Goal: Task Accomplishment & Management: Use online tool/utility

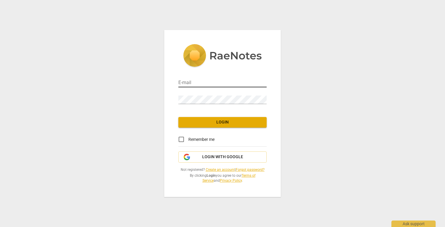
click at [215, 84] on input "email" at bounding box center [222, 83] width 88 height 9
type input "bridget@triskel.co"
click at [267, 96] on div at bounding box center [267, 96] width 0 height 0
click at [255, 160] on button "Login with Google" at bounding box center [222, 157] width 88 height 11
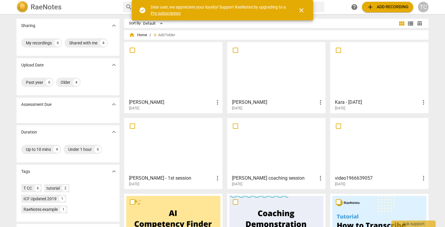
click at [301, 8] on span "close" at bounding box center [301, 10] width 7 height 7
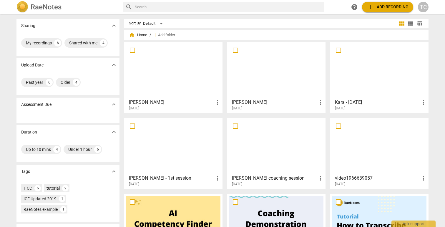
click at [369, 9] on span "add" at bounding box center [370, 7] width 7 height 7
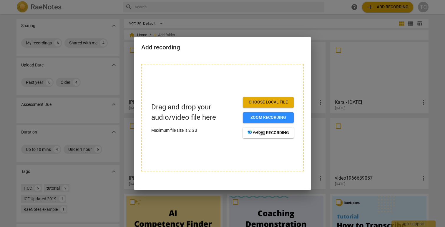
click at [274, 101] on span "Choose local file" at bounding box center [269, 102] width 42 height 6
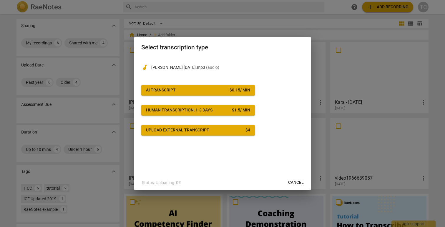
click at [226, 90] on span "AI Transcript $ 0.15 / min" at bounding box center [198, 90] width 104 height 6
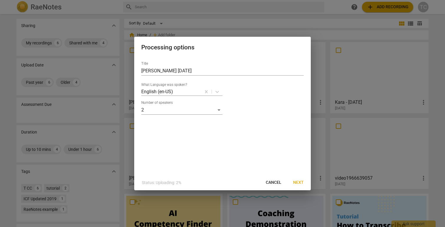
click at [300, 182] on span "Next" at bounding box center [298, 183] width 11 height 6
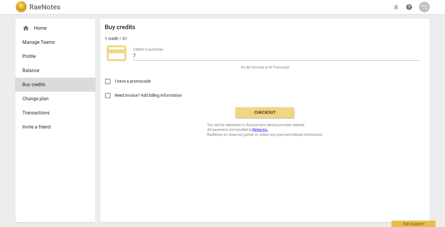
click at [272, 113] on span "Checkout" at bounding box center [264, 113] width 49 height 6
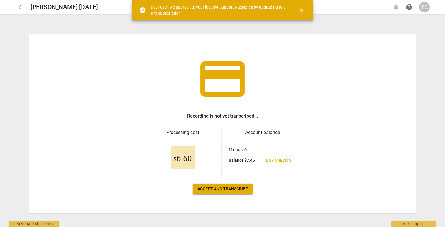
scroll to position [5, 0]
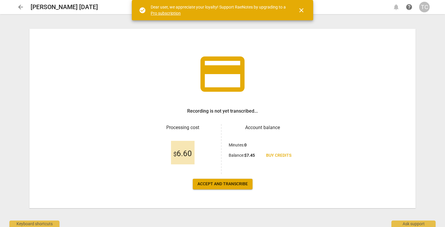
click at [234, 183] on span "Accept and transcribe" at bounding box center [222, 184] width 50 height 6
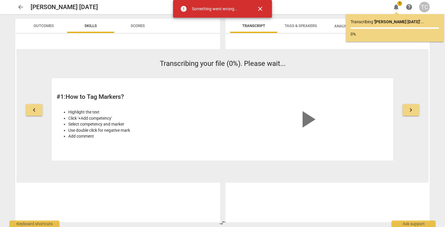
click at [261, 9] on span "close" at bounding box center [260, 8] width 7 height 7
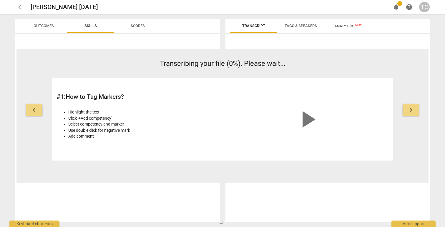
click at [397, 7] on span "notifications" at bounding box center [396, 7] width 7 height 7
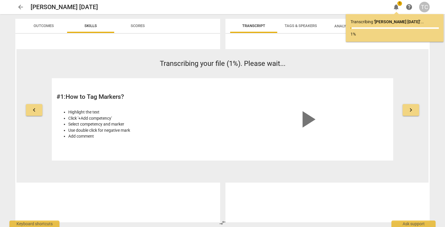
click at [21, 8] on span "arrow_back" at bounding box center [20, 7] width 7 height 7
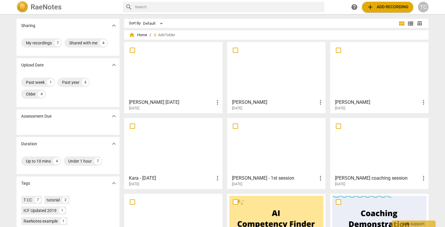
click at [180, 77] on div at bounding box center [173, 70] width 94 height 52
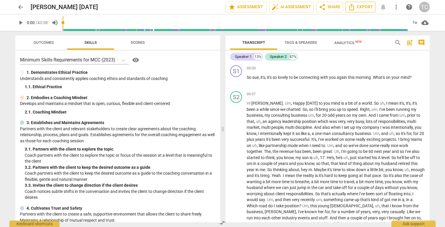
click at [366, 6] on span "Export" at bounding box center [360, 7] width 25 height 7
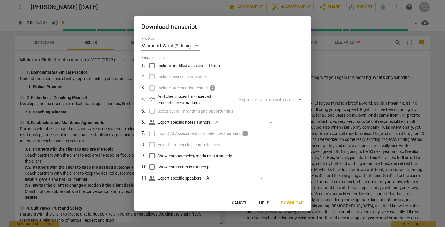
click at [290, 203] on span "Download" at bounding box center [292, 203] width 23 height 6
